Goal: Task Accomplishment & Management: Complete application form

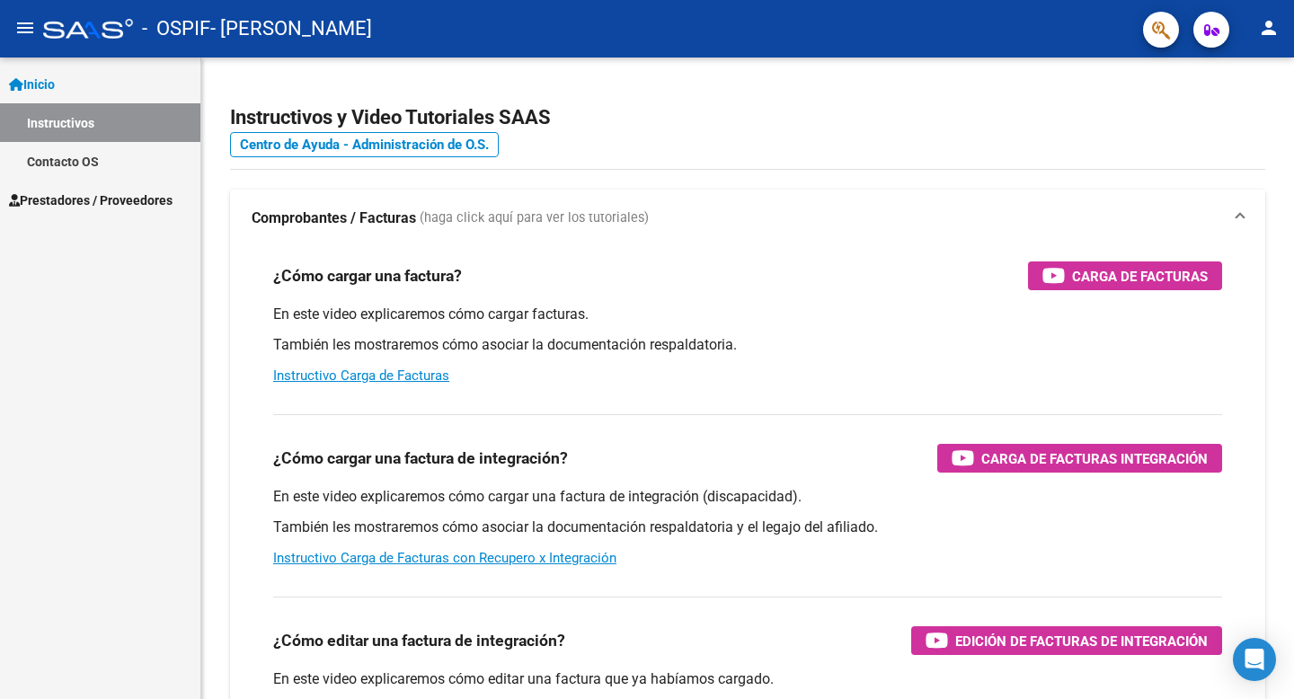
click at [102, 74] on link "Inicio" at bounding box center [100, 84] width 200 height 39
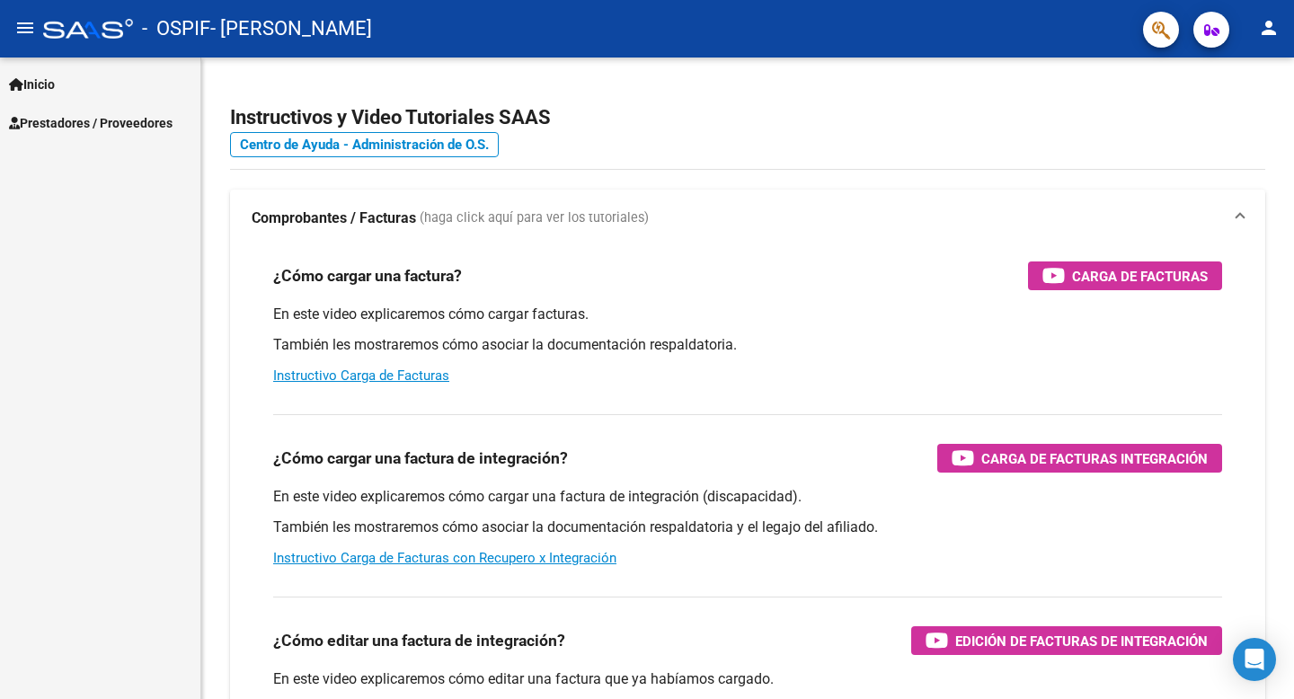
click at [100, 84] on link "Inicio" at bounding box center [100, 84] width 200 height 39
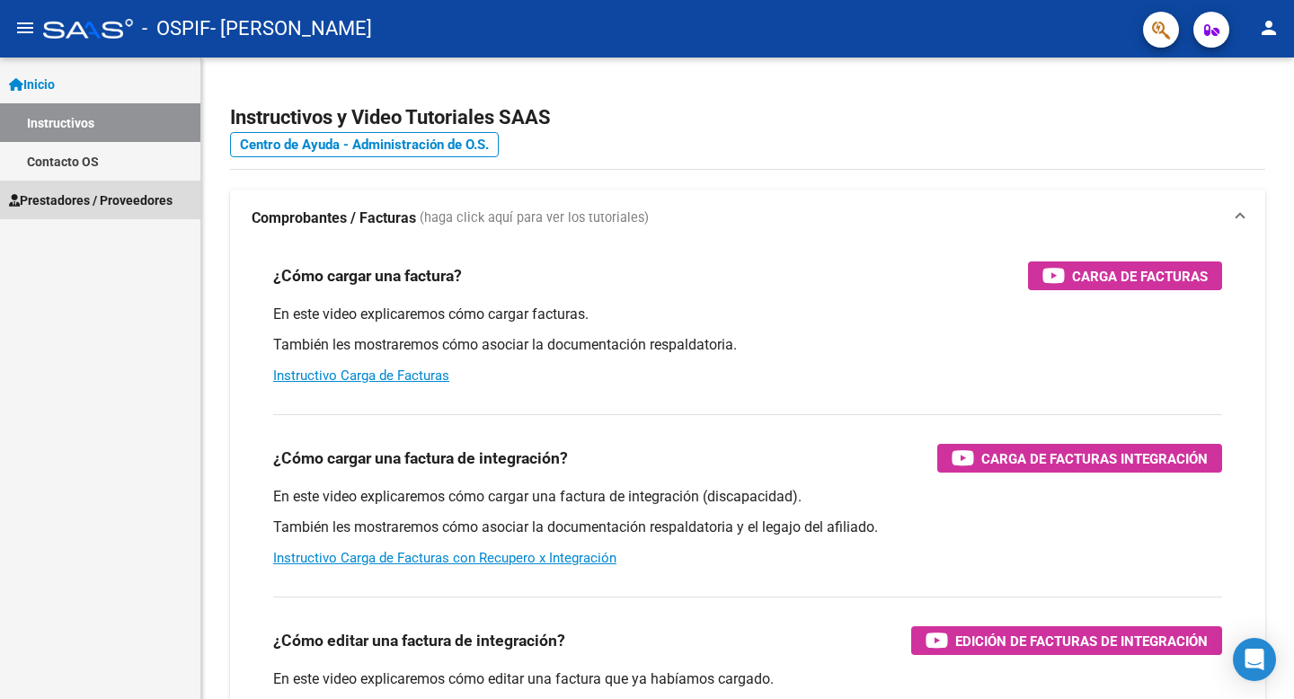
click at [84, 205] on span "Prestadores / Proveedores" at bounding box center [91, 200] width 164 height 20
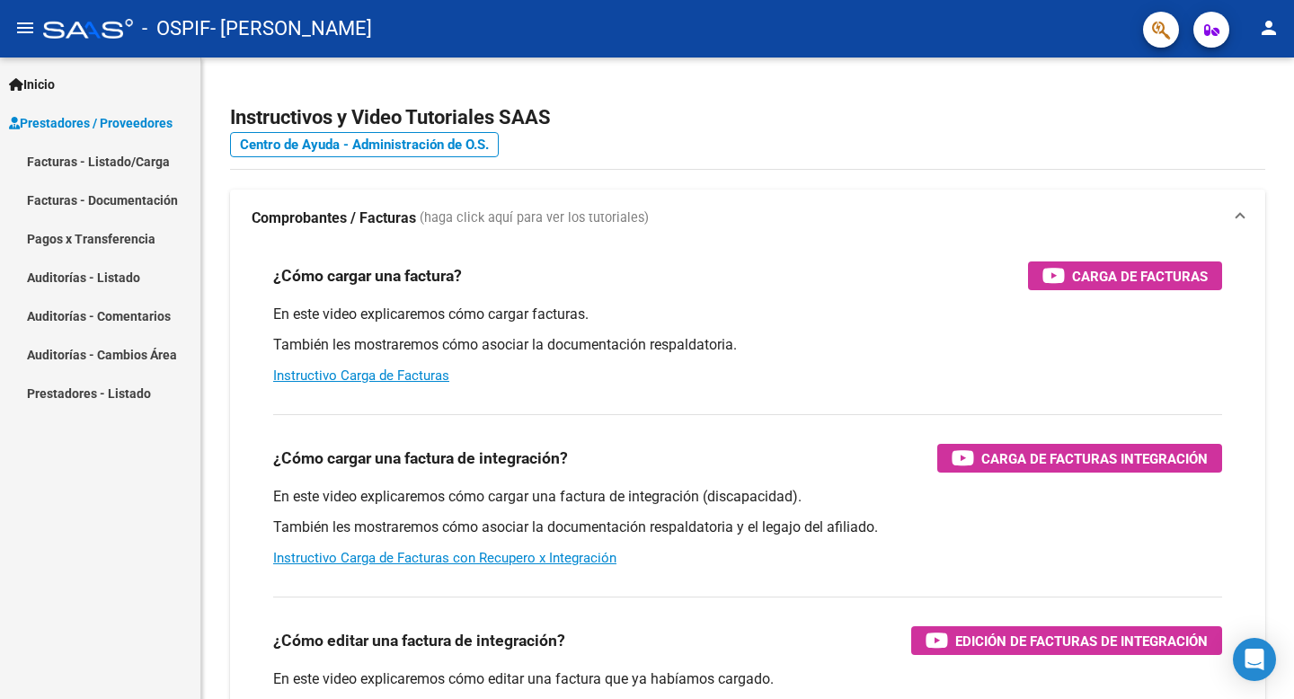
click at [110, 164] on link "Facturas - Listado/Carga" at bounding box center [100, 161] width 200 height 39
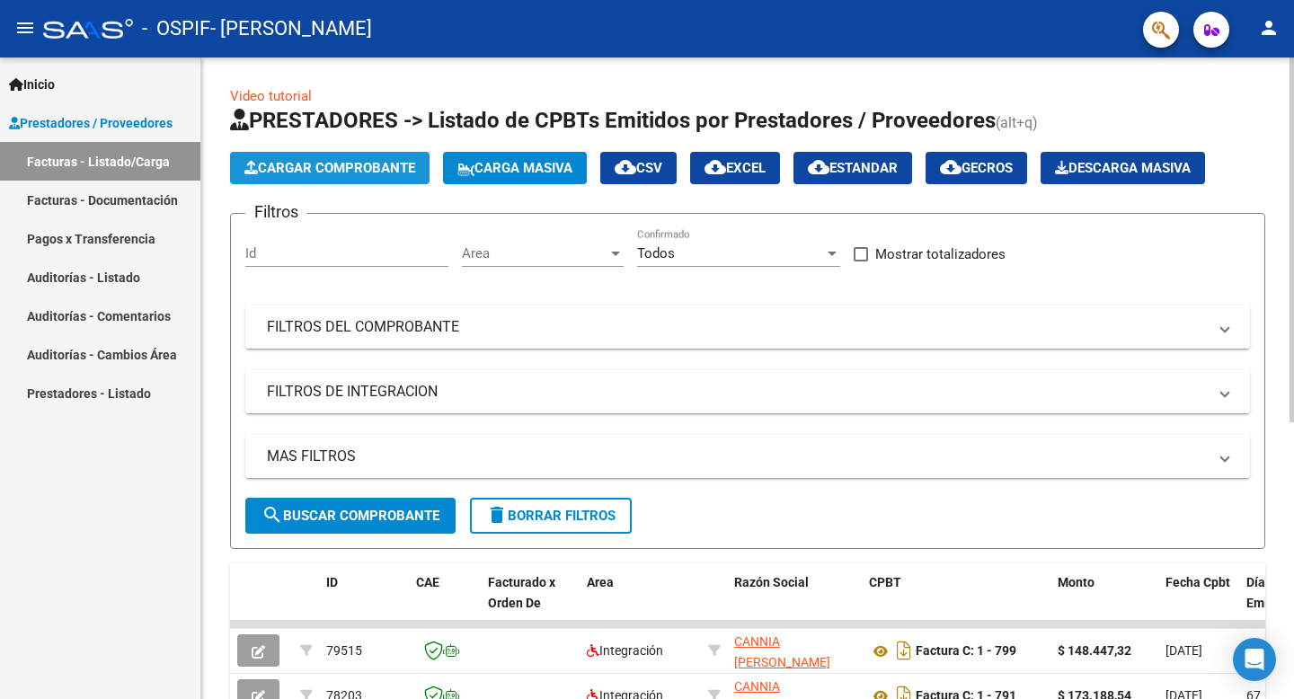
click at [339, 160] on span "Cargar Comprobante" at bounding box center [329, 168] width 171 height 16
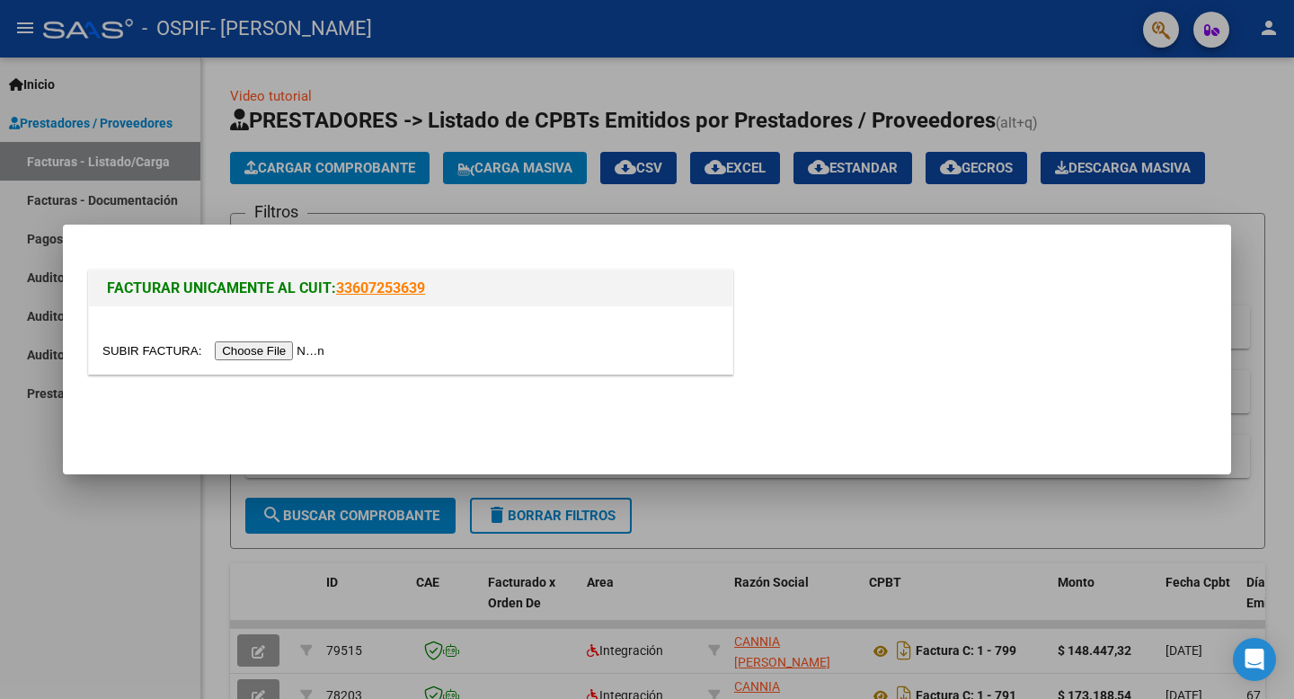
click at [279, 352] on input "file" at bounding box center [215, 350] width 227 height 19
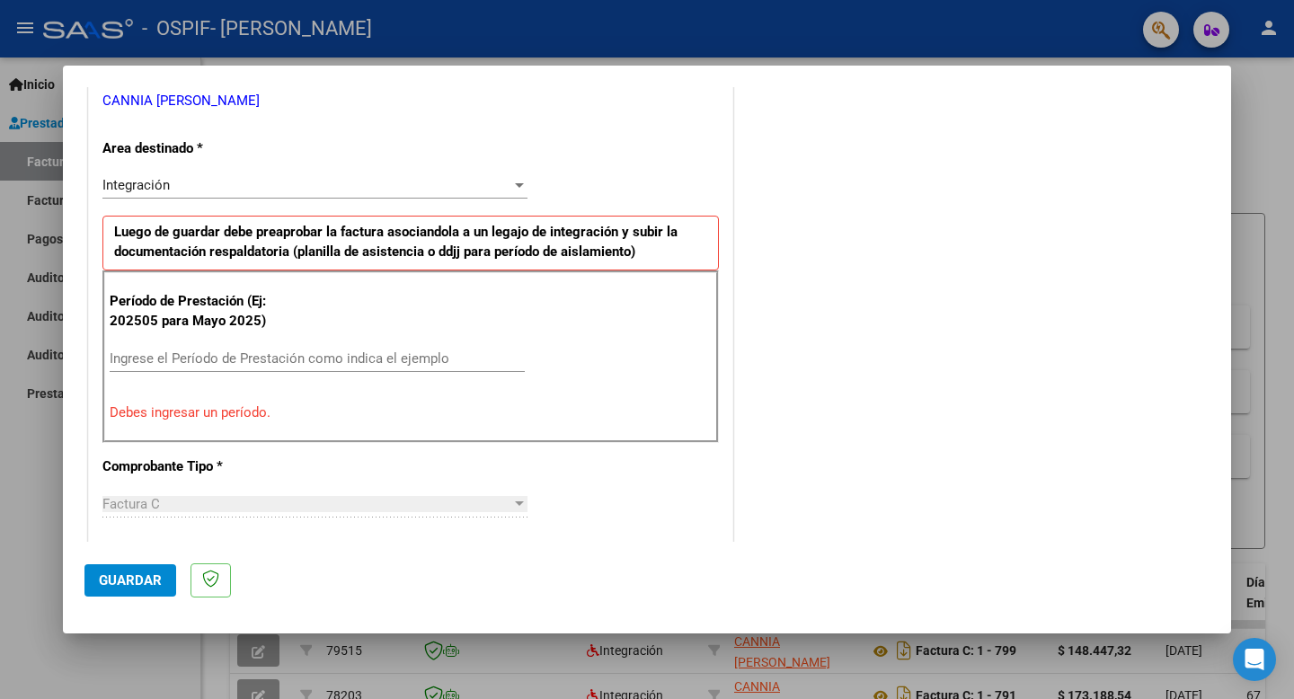
scroll to position [381, 0]
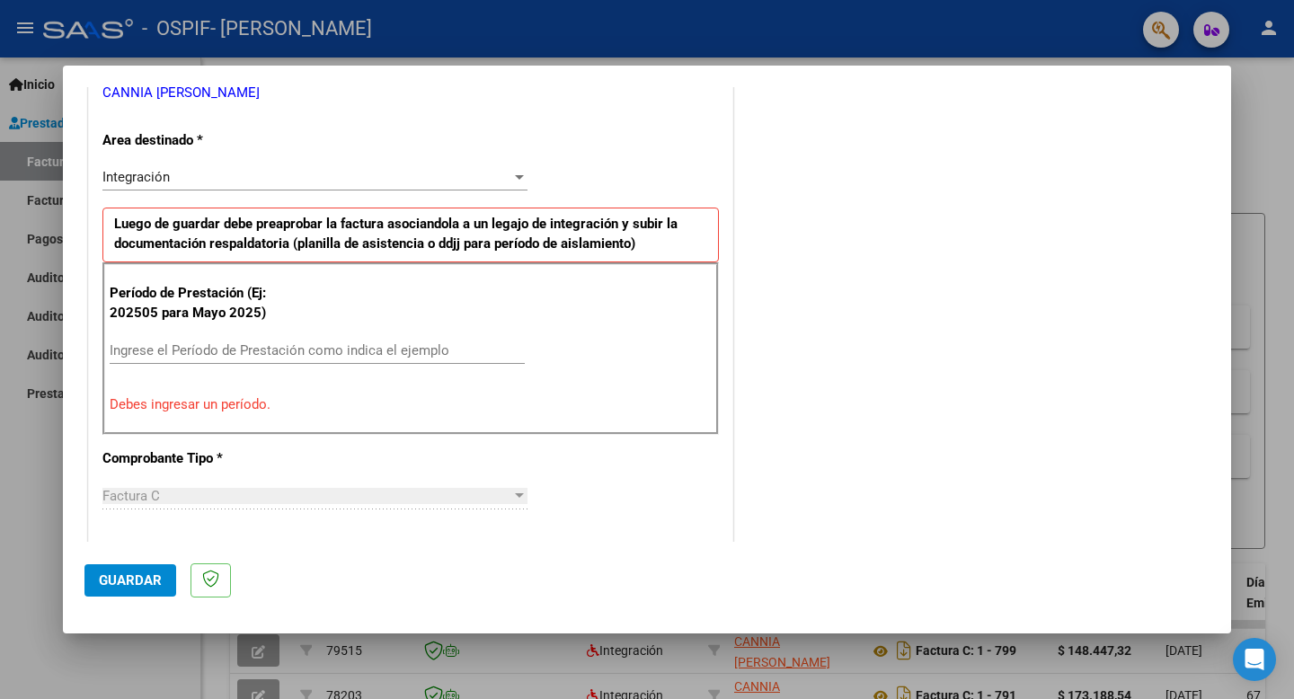
click at [273, 344] on input "Ingrese el Período de Prestación como indica el ejemplo" at bounding box center [317, 350] width 415 height 16
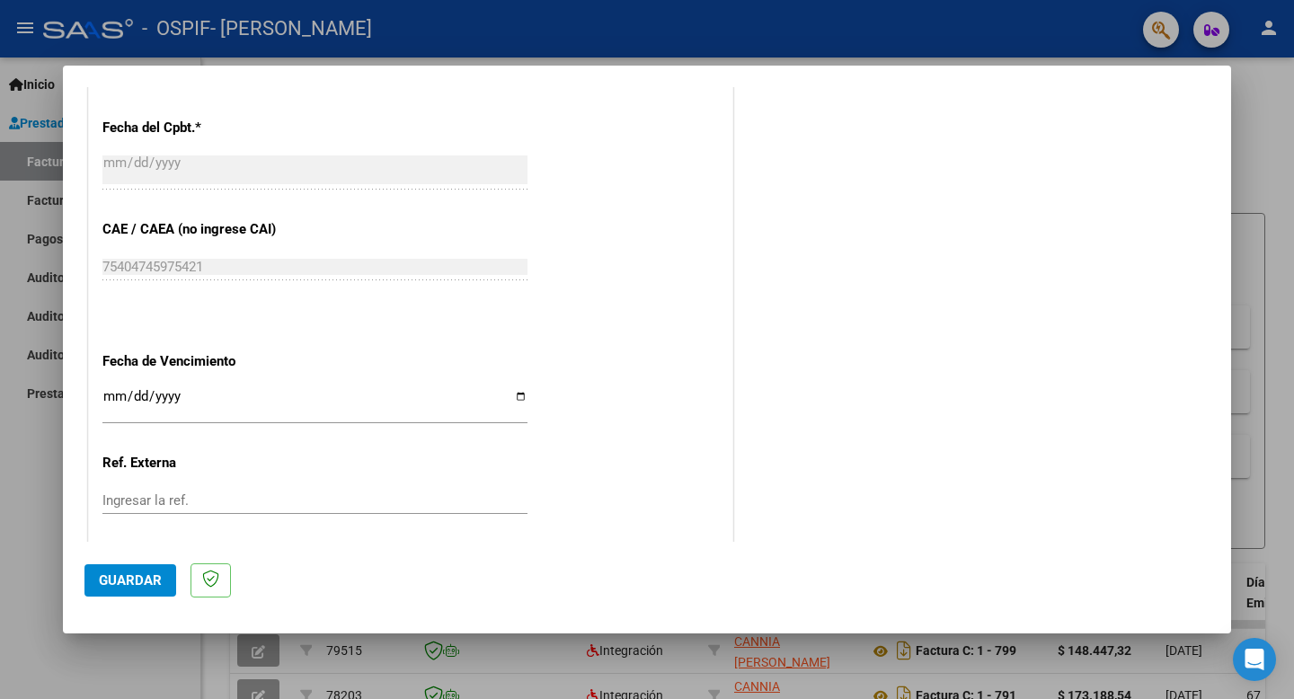
scroll to position [1124, 0]
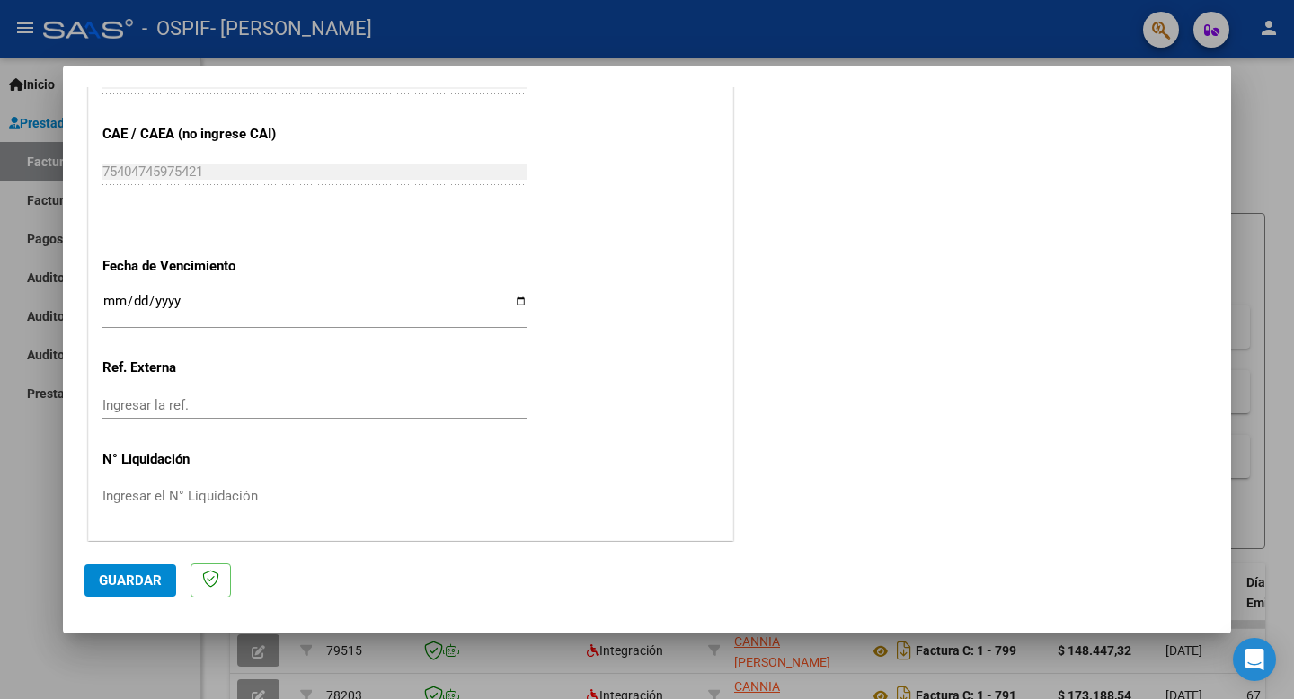
type input "202509"
click at [118, 296] on input "Ingresar la fecha" at bounding box center [314, 308] width 425 height 29
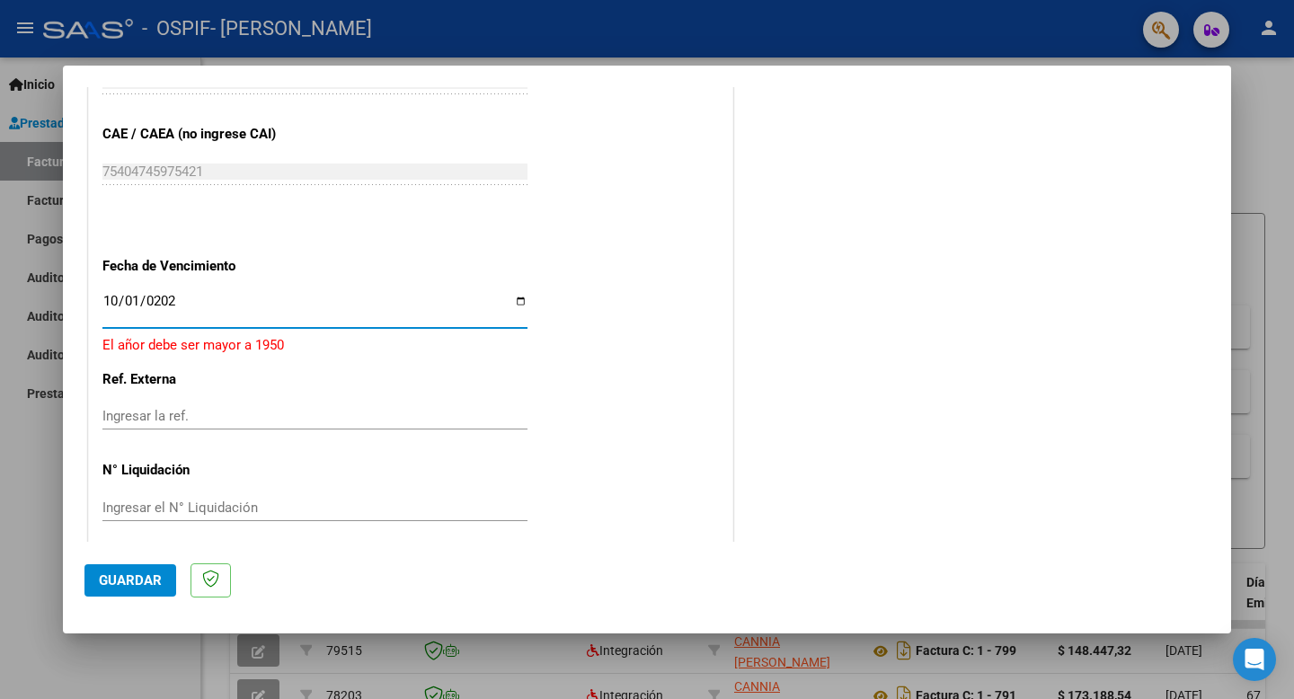
type input "[DATE]"
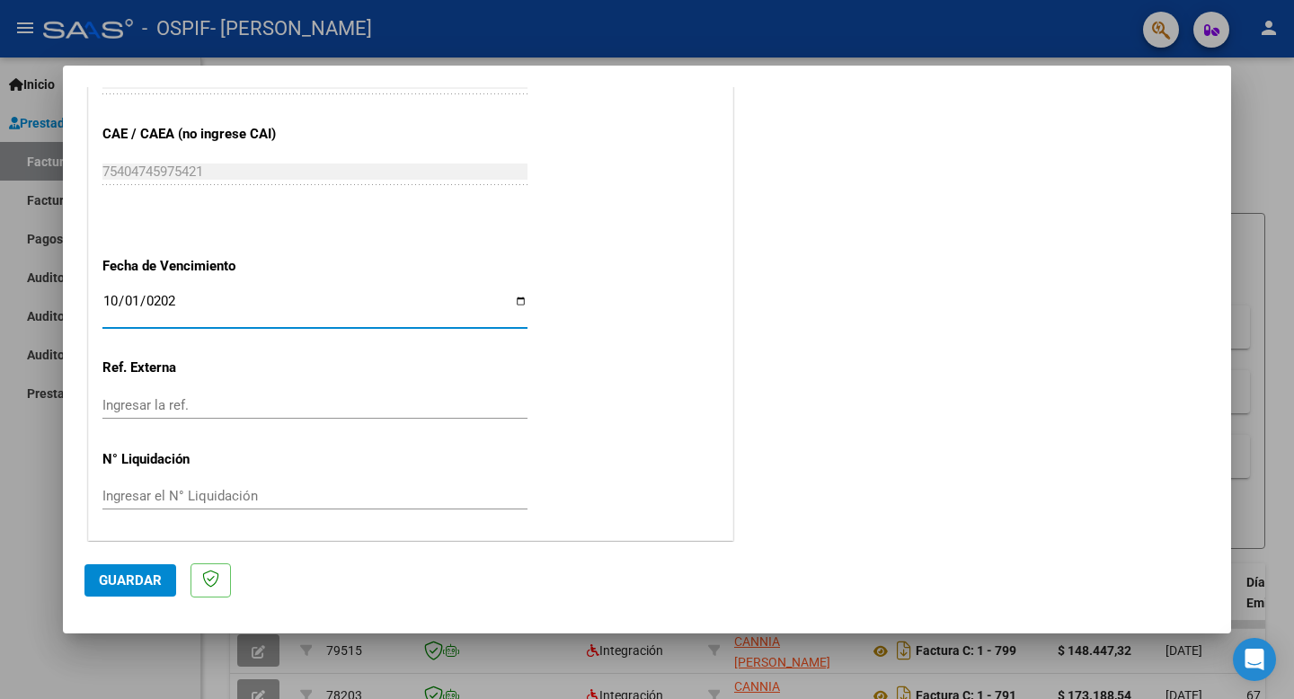
click at [143, 579] on span "Guardar" at bounding box center [130, 580] width 63 height 16
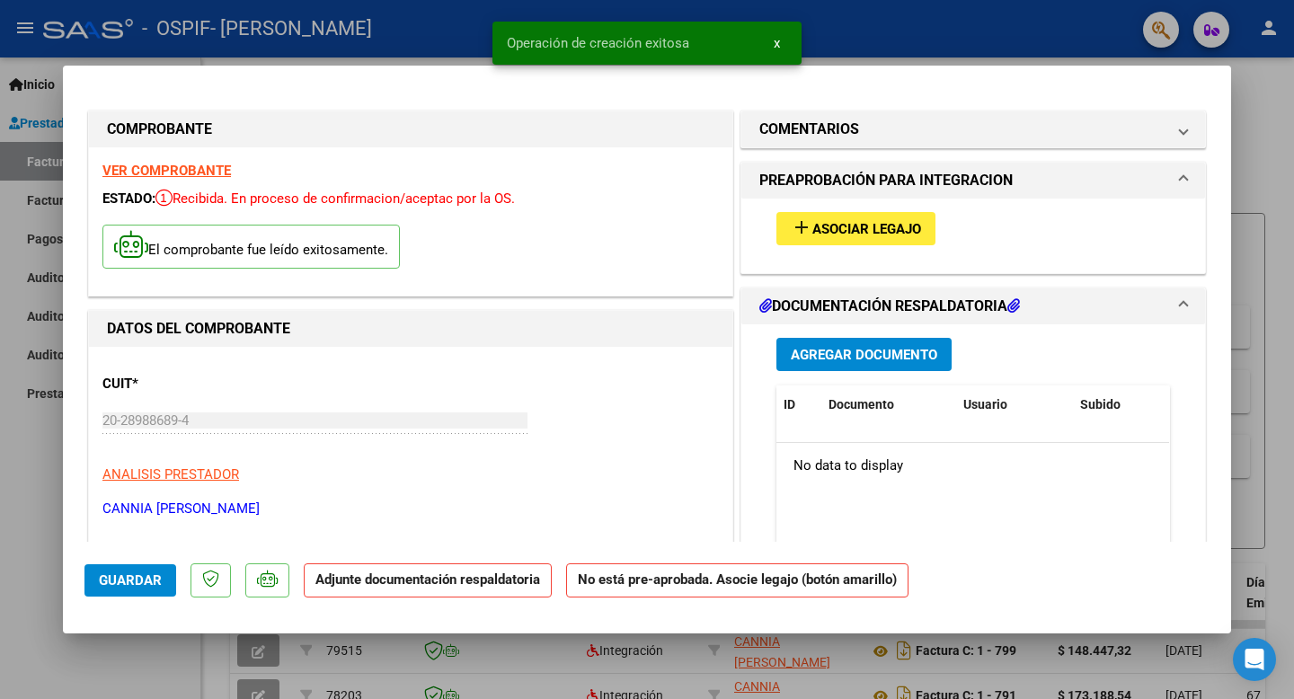
click at [896, 235] on span "Asociar Legajo" at bounding box center [866, 229] width 109 height 16
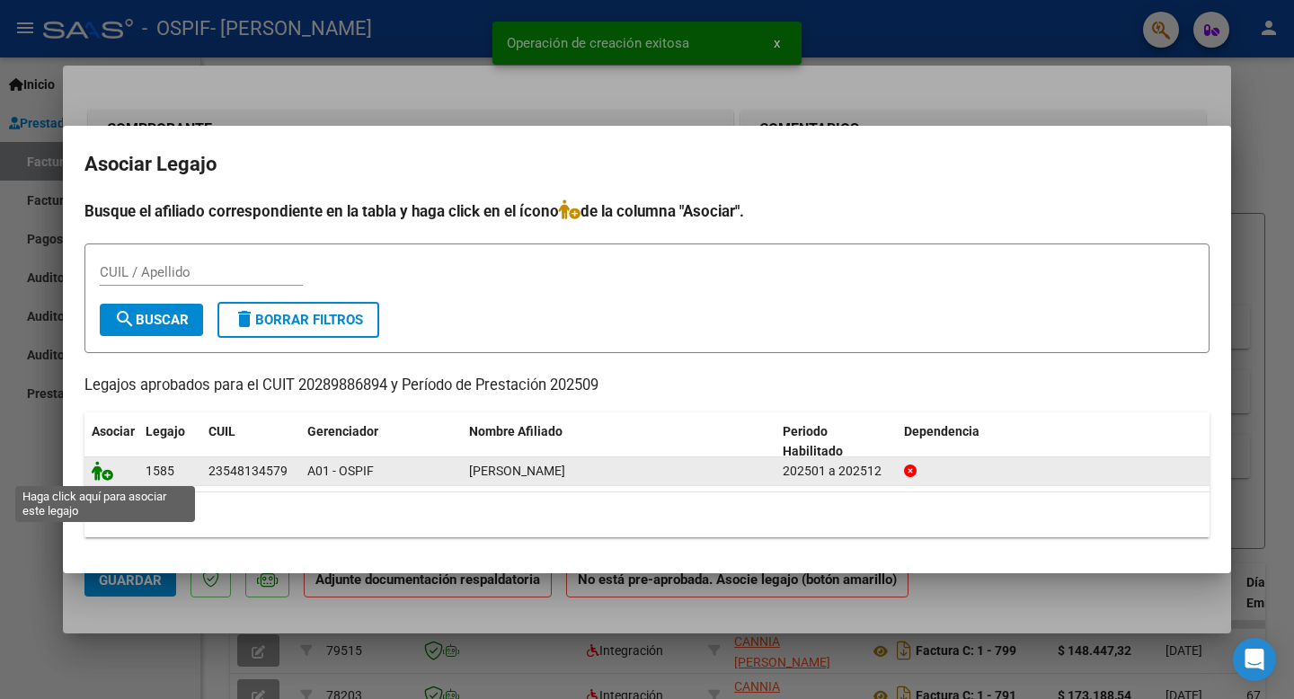
click at [103, 470] on icon at bounding box center [103, 471] width 22 height 20
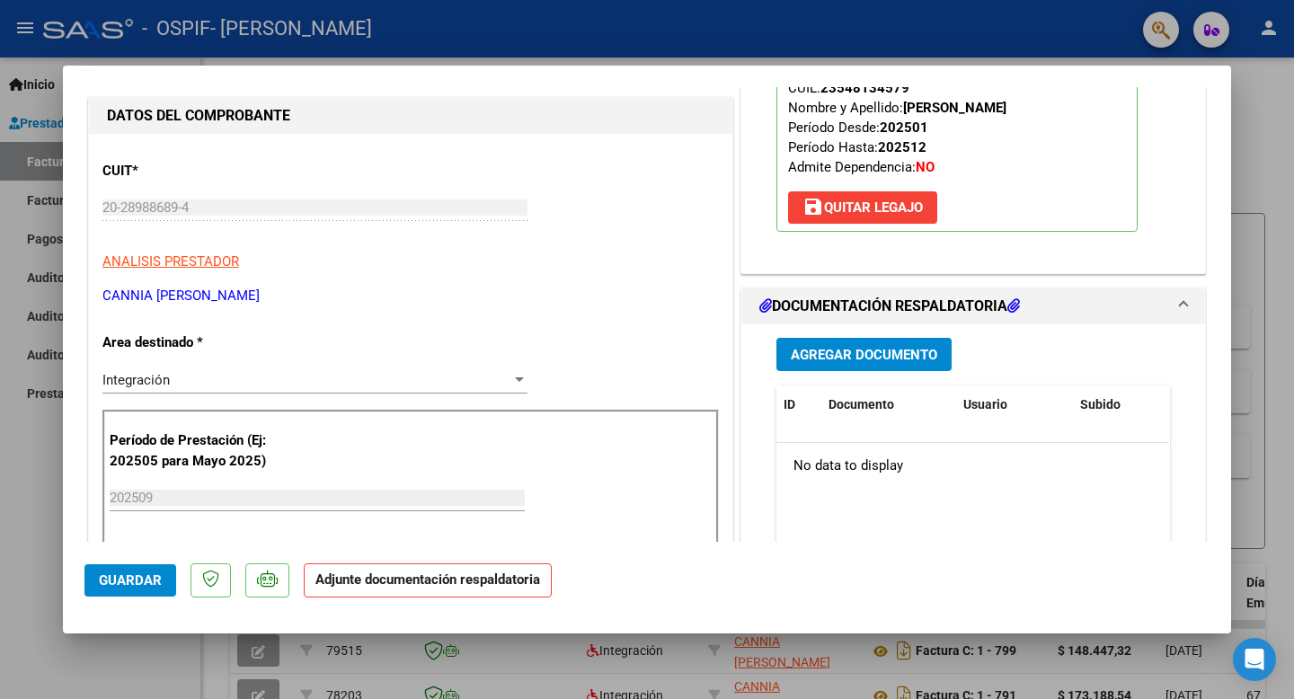
scroll to position [236, 0]
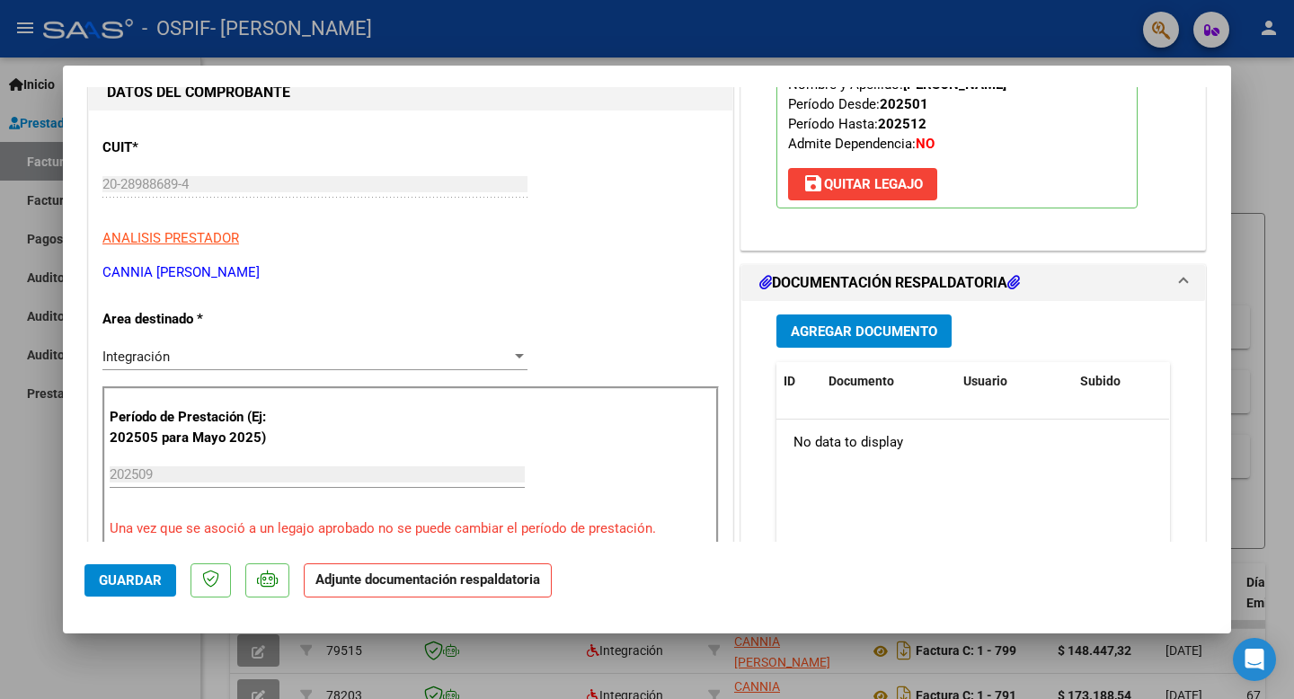
click at [919, 280] on h1 "DOCUMENTACIÓN RESPALDATORIA" at bounding box center [889, 283] width 261 height 22
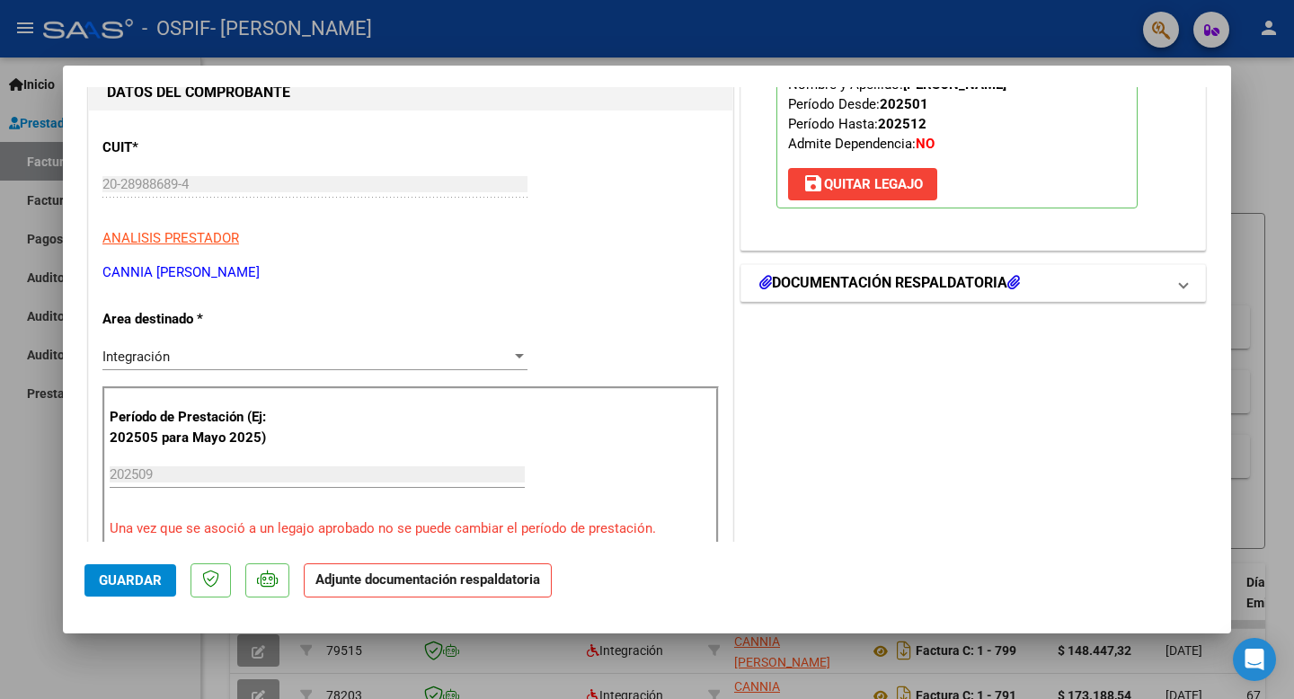
click at [919, 280] on h1 "DOCUMENTACIÓN RESPALDATORIA" at bounding box center [889, 283] width 261 height 22
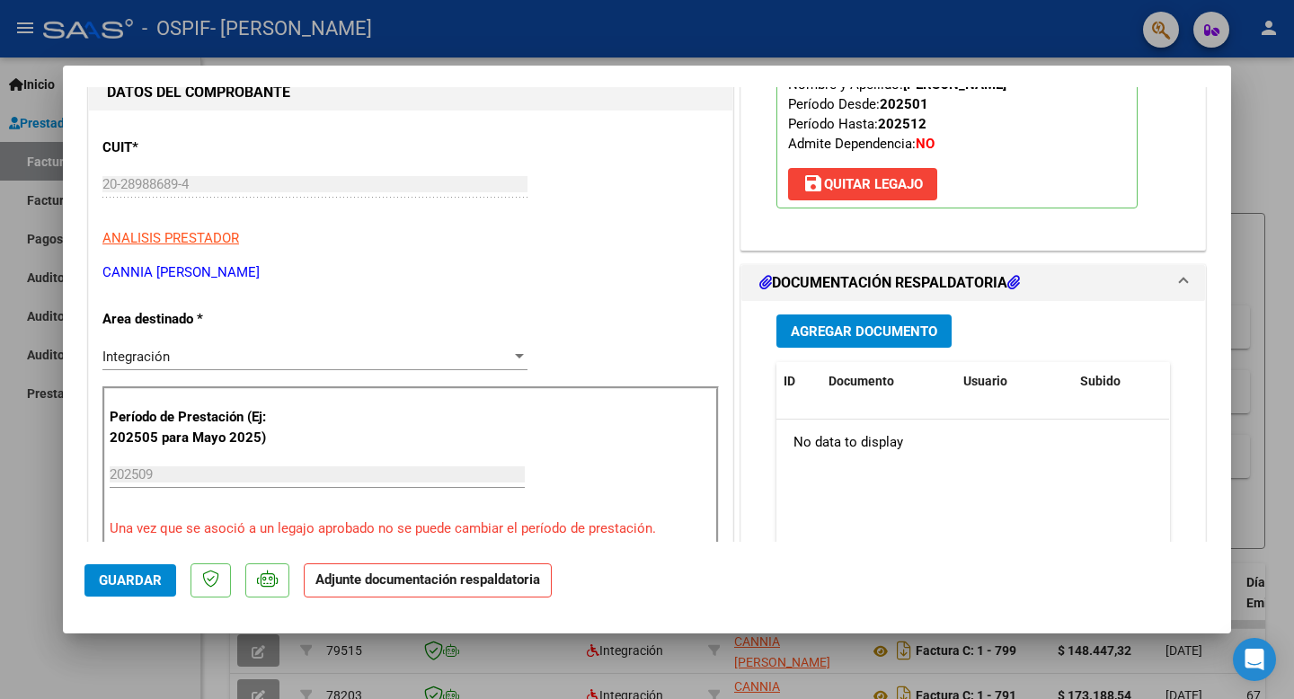
click at [861, 329] on span "Agregar Documento" at bounding box center [864, 331] width 146 height 16
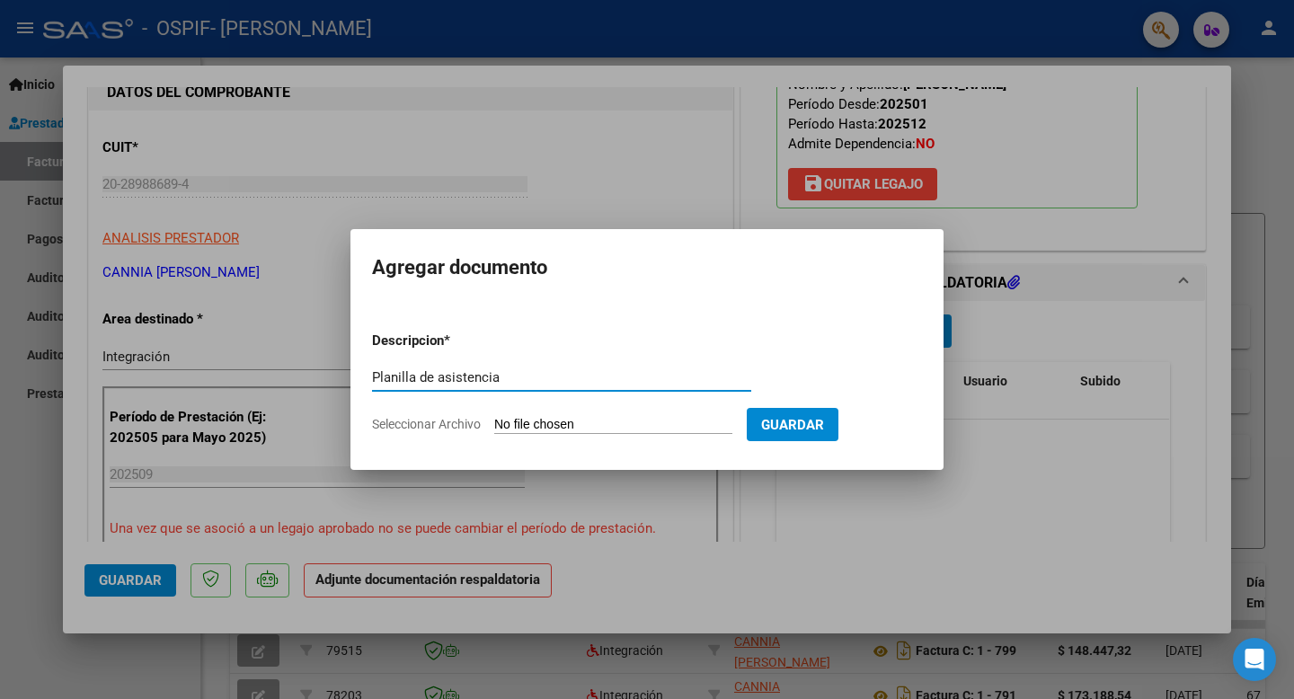
type input "Planilla de asistencia"
click at [591, 429] on input "Seleccionar Archivo" at bounding box center [613, 425] width 238 height 17
type input "C:\fakepath\Planilla septiembre.pdf"
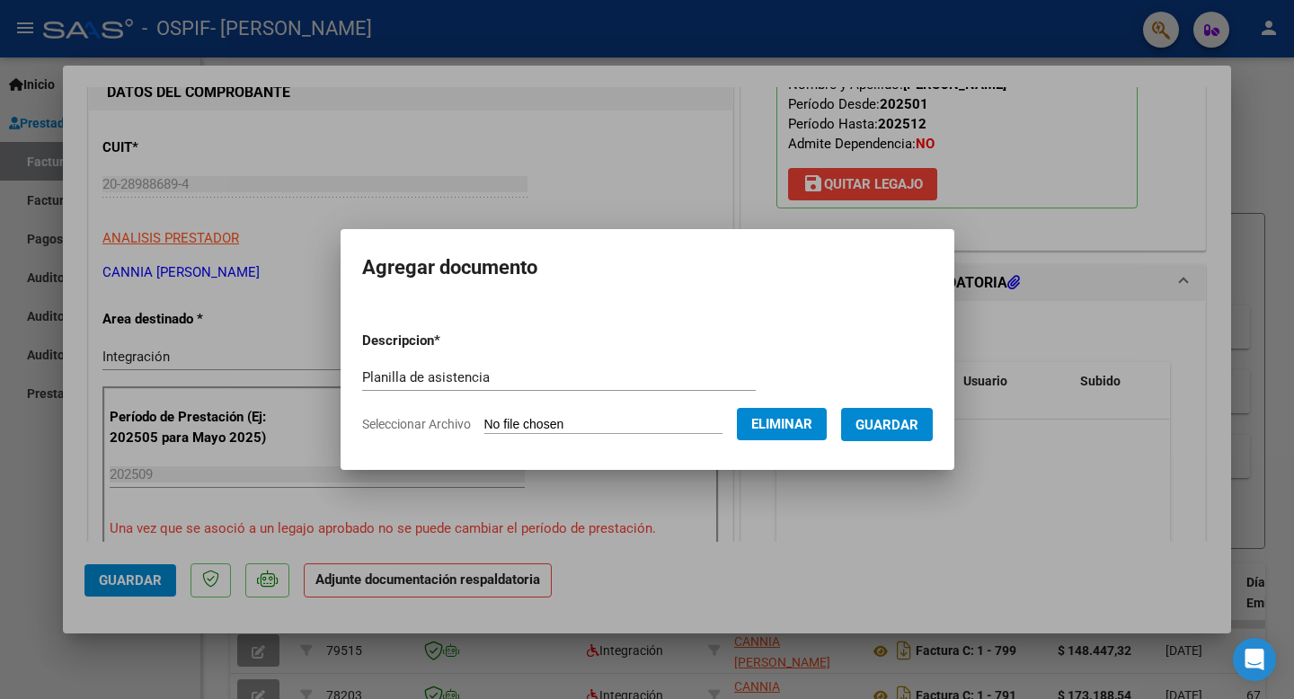
click at [916, 424] on span "Guardar" at bounding box center [886, 425] width 63 height 16
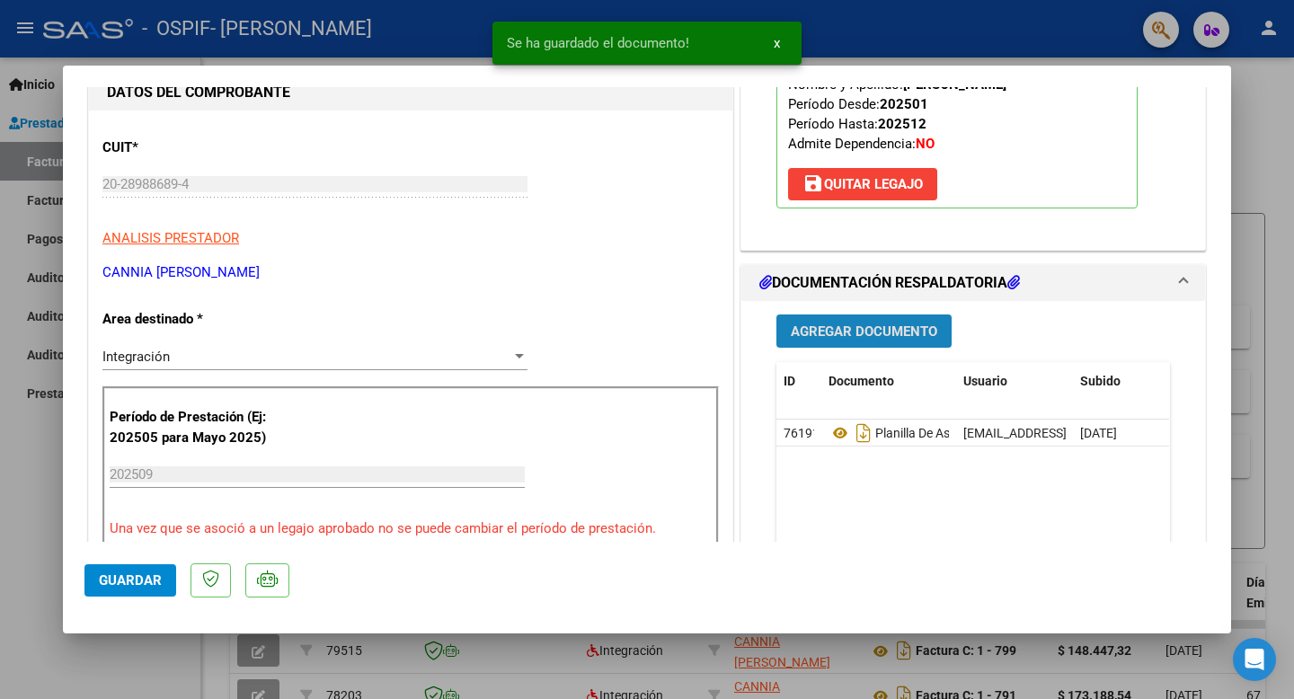
click at [881, 330] on span "Agregar Documento" at bounding box center [864, 331] width 146 height 16
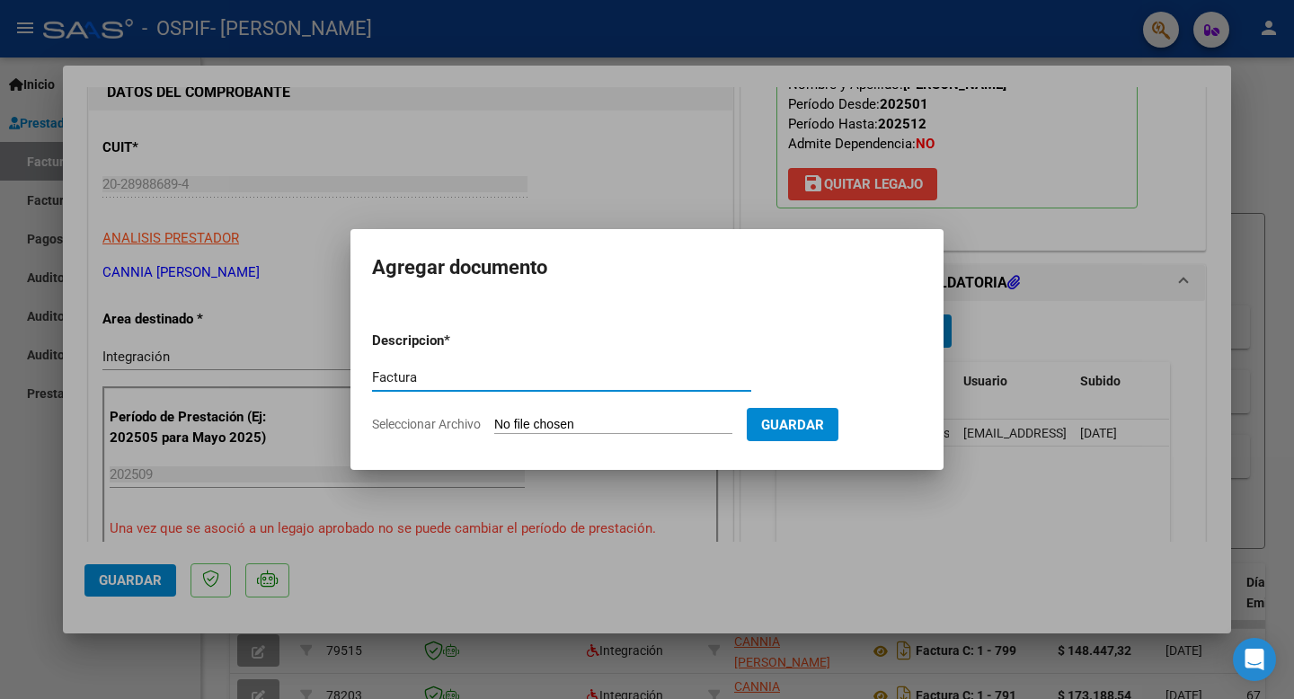
type input "Factura"
click at [593, 425] on input "Seleccionar Archivo" at bounding box center [613, 425] width 238 height 17
type input "C:\fakepath\20289886894_011_00001_00000807.pdf"
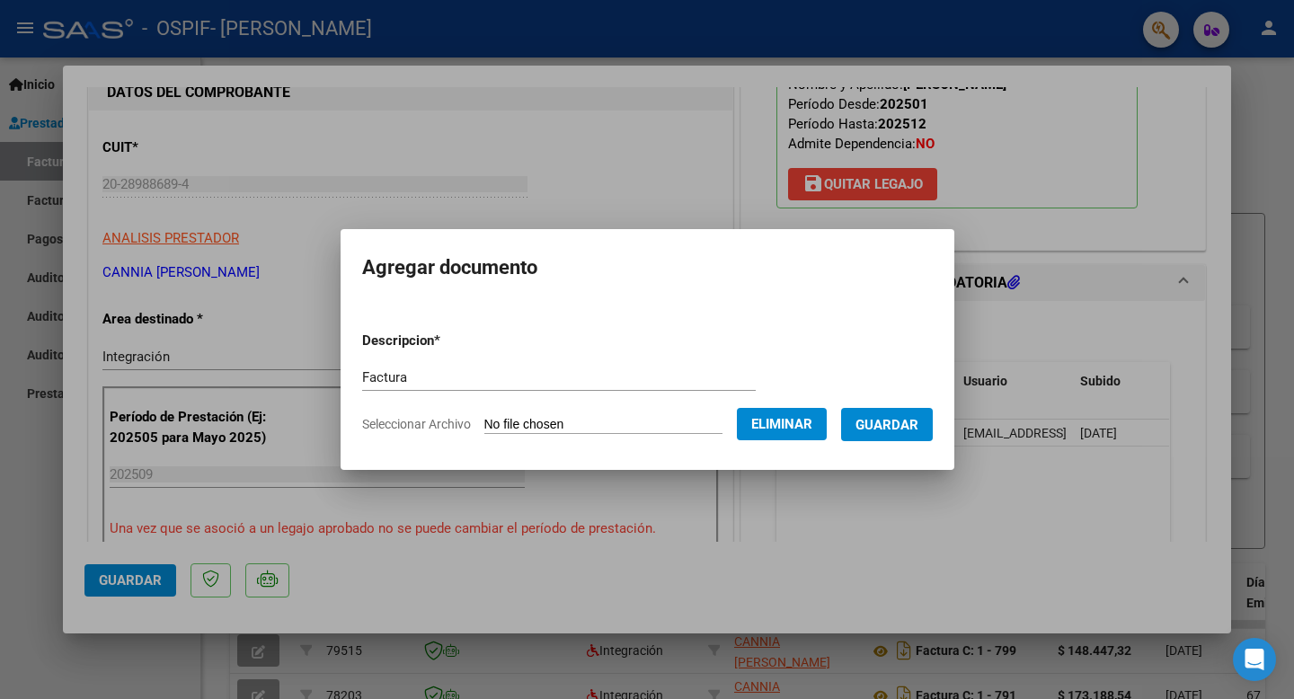
click at [898, 425] on span "Guardar" at bounding box center [886, 425] width 63 height 16
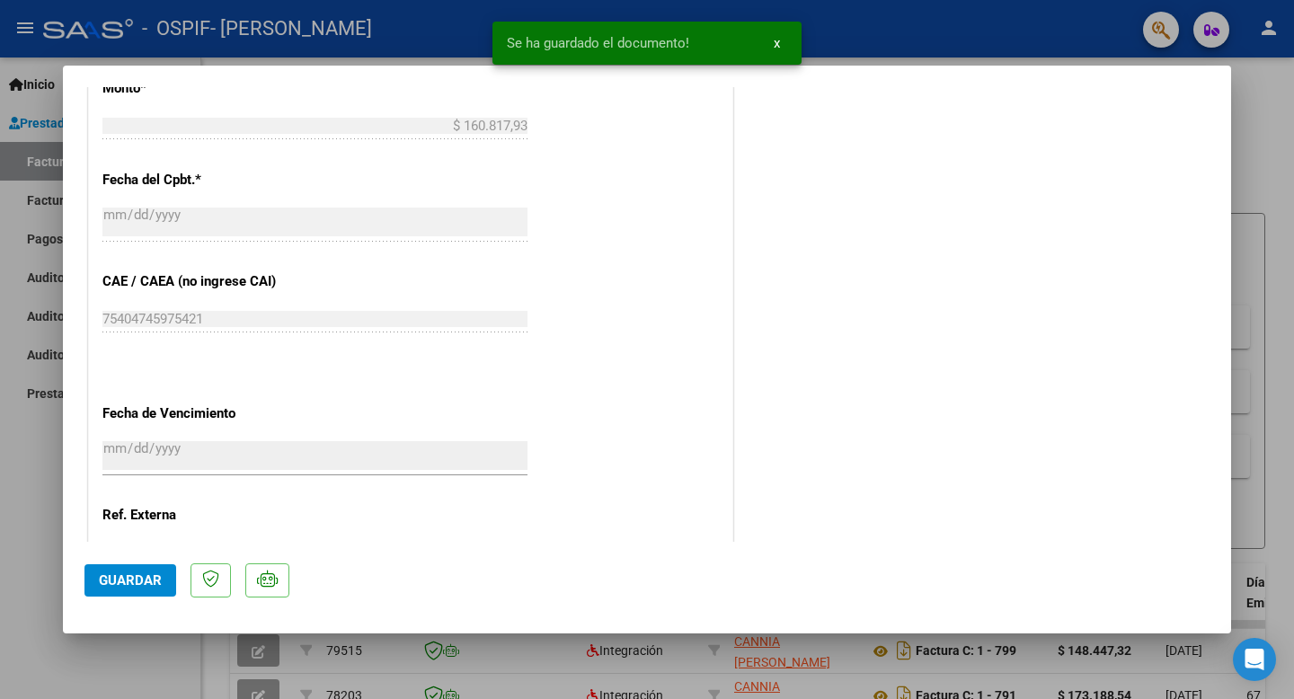
scroll to position [1151, 0]
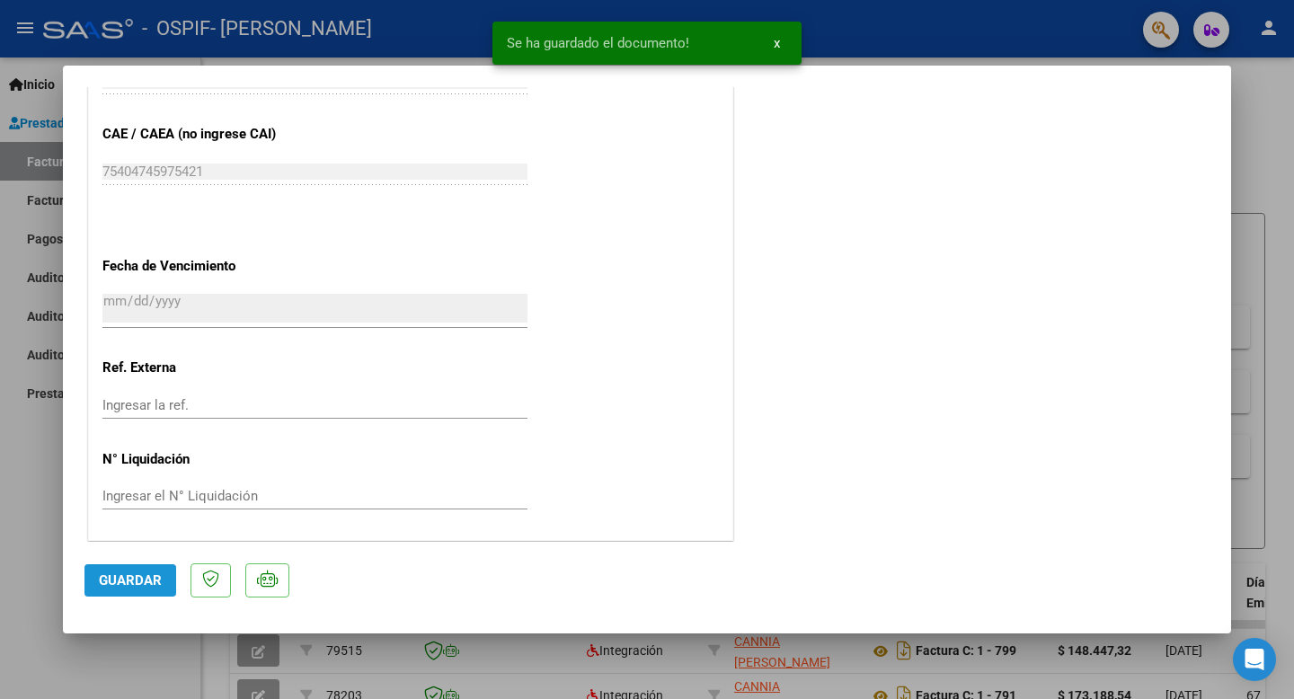
click at [110, 582] on span "Guardar" at bounding box center [130, 580] width 63 height 16
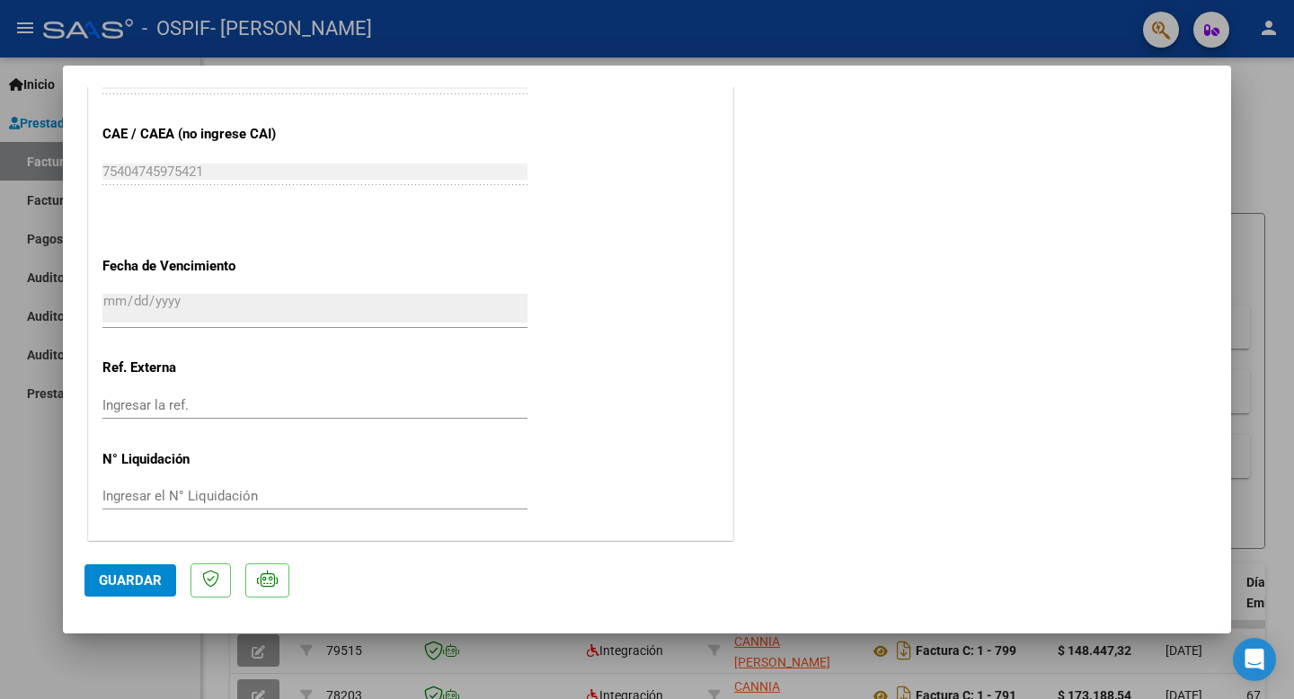
click at [1283, 114] on div at bounding box center [647, 349] width 1294 height 699
type input "$ 0,00"
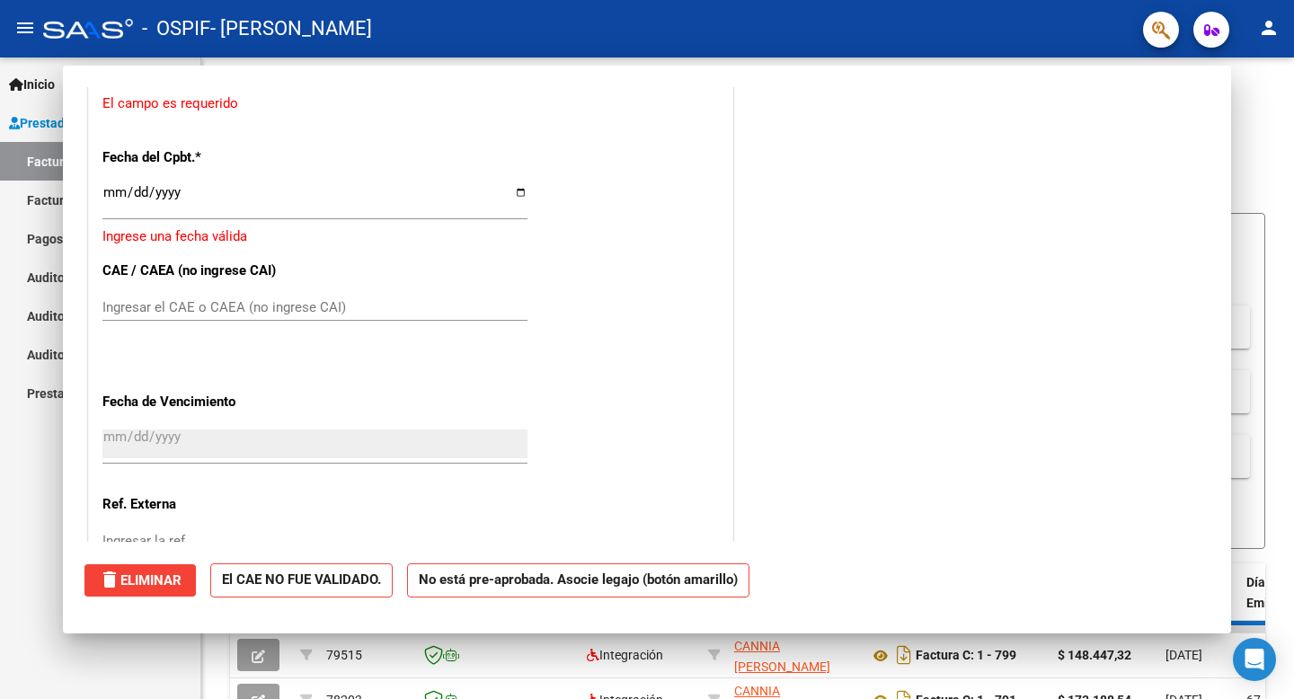
scroll to position [0, 0]
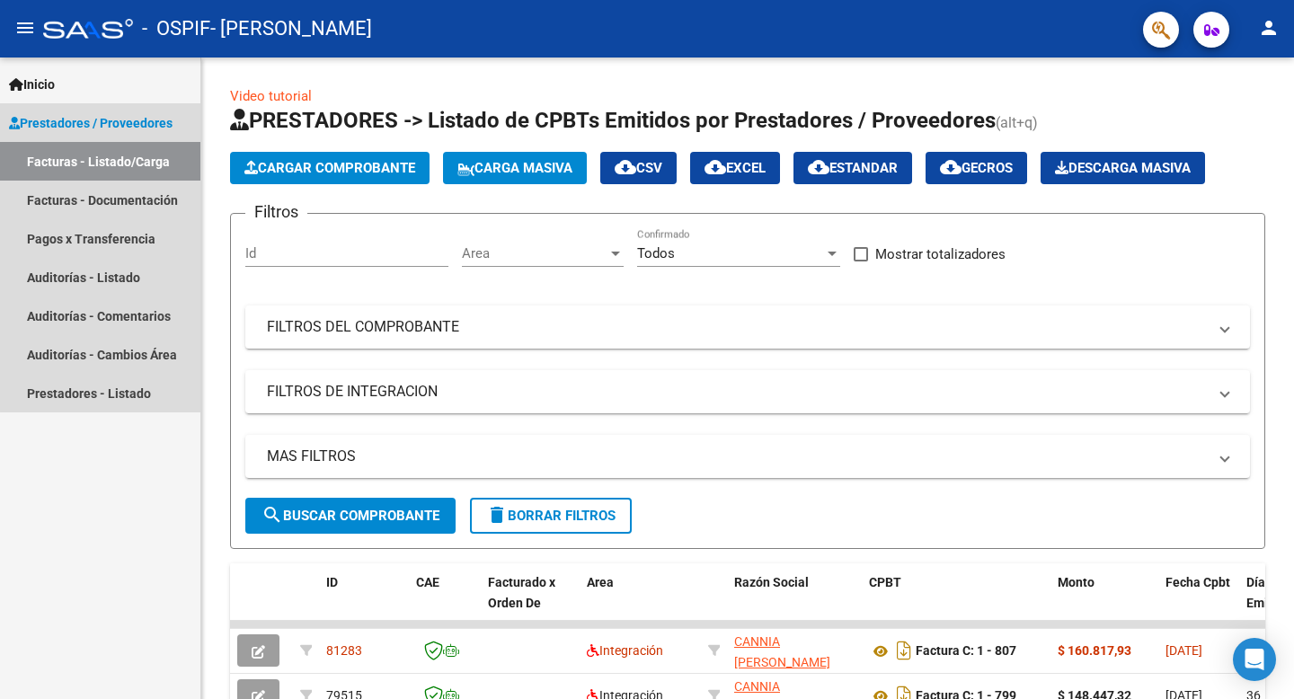
click at [121, 164] on link "Facturas - Listado/Carga" at bounding box center [100, 161] width 200 height 39
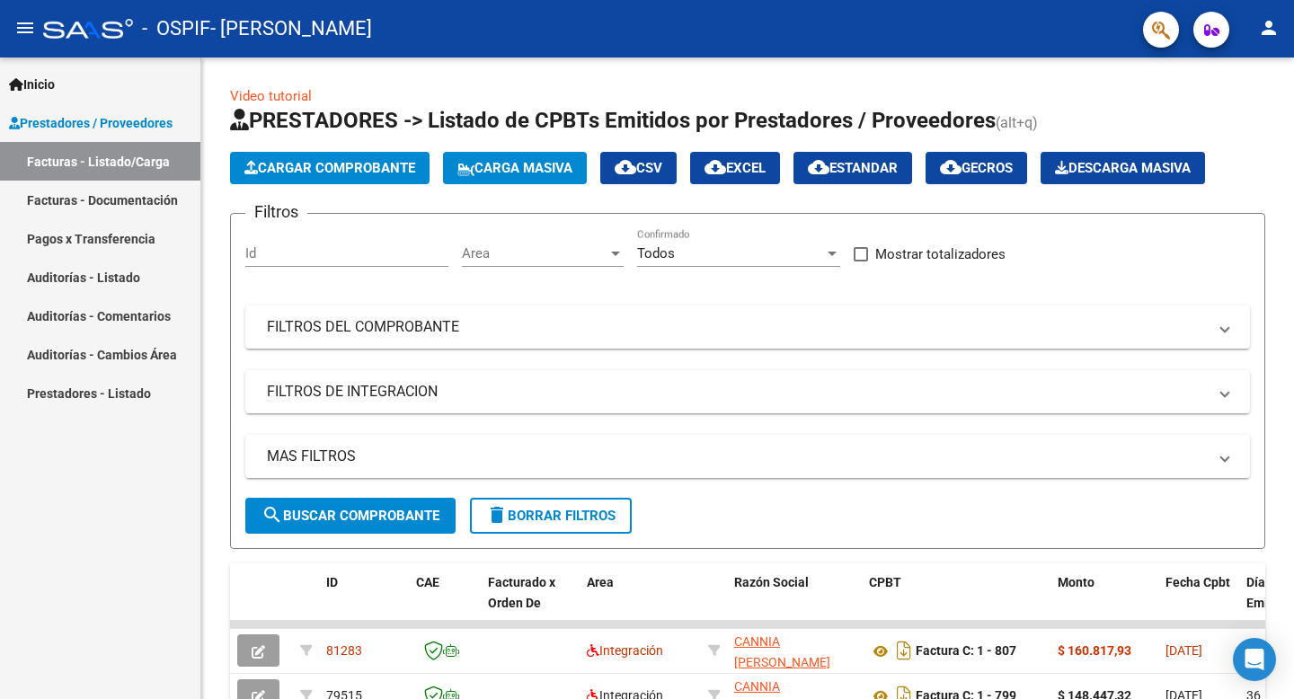
click at [116, 199] on link "Facturas - Documentación" at bounding box center [100, 200] width 200 height 39
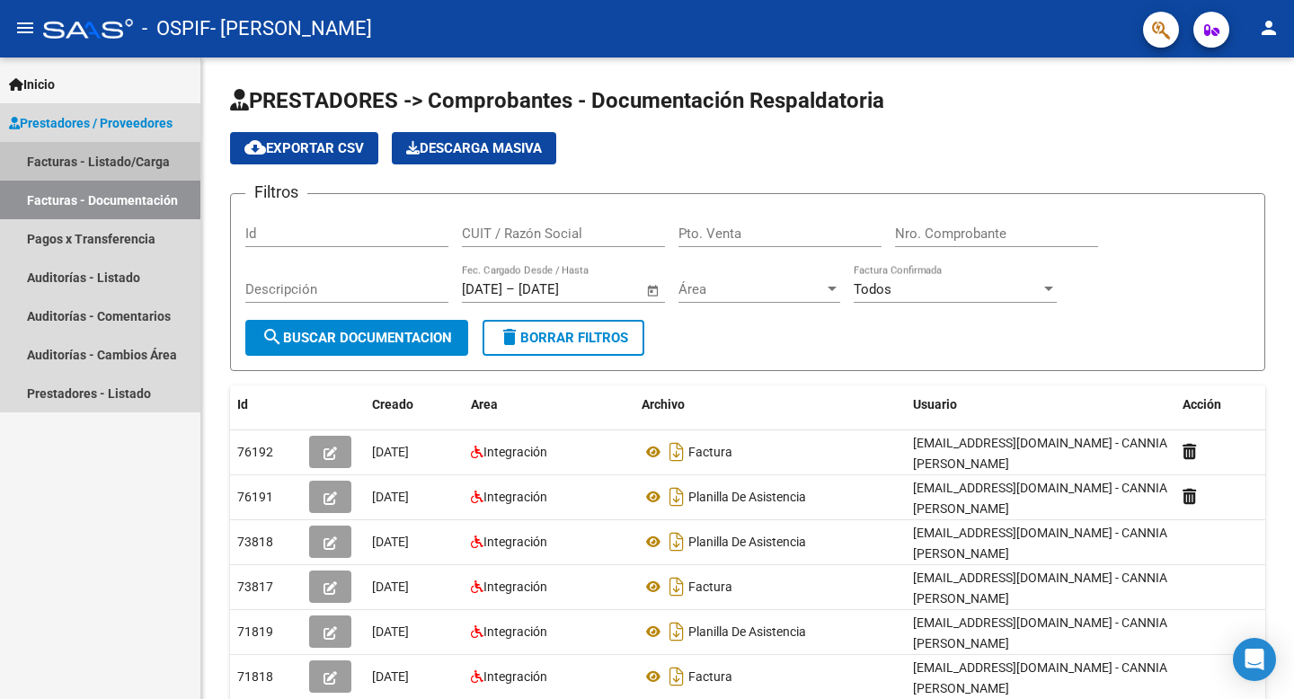
click at [119, 158] on link "Facturas - Listado/Carga" at bounding box center [100, 161] width 200 height 39
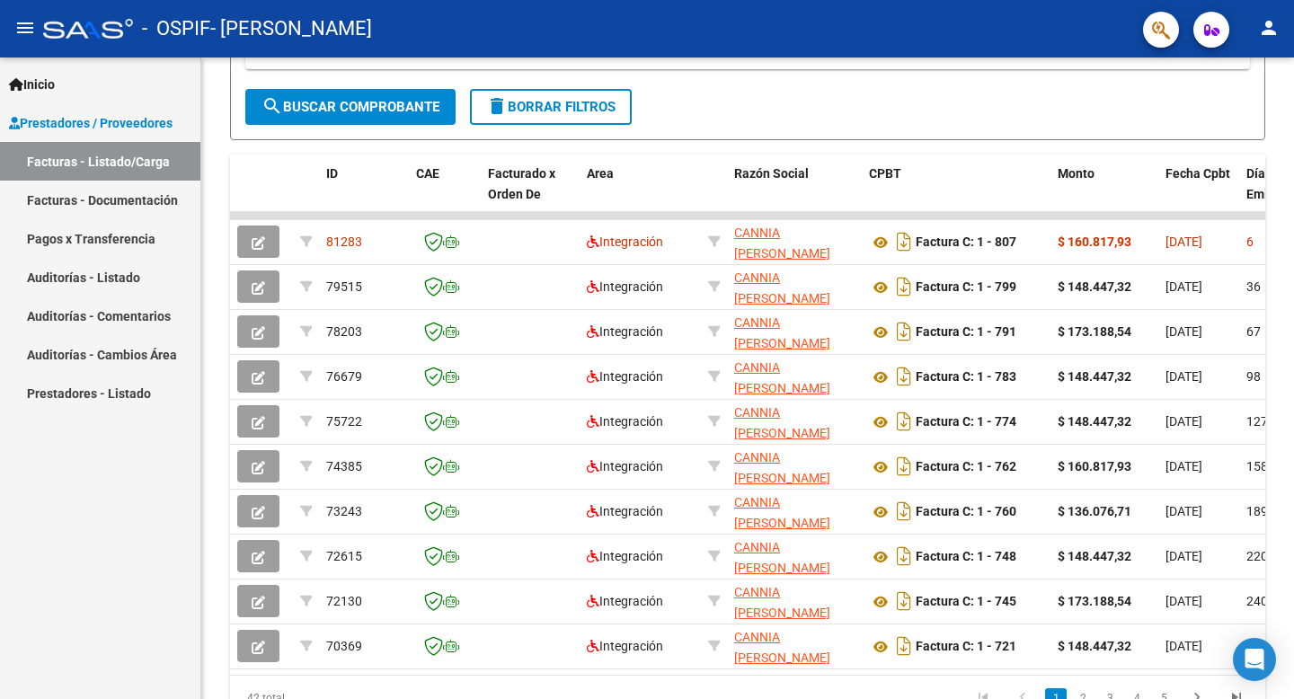
click at [1269, 32] on mat-icon "person" at bounding box center [1269, 28] width 22 height 22
click at [1220, 115] on button "exit_to_app Salir" at bounding box center [1232, 118] width 110 height 43
